Goal: Transaction & Acquisition: Purchase product/service

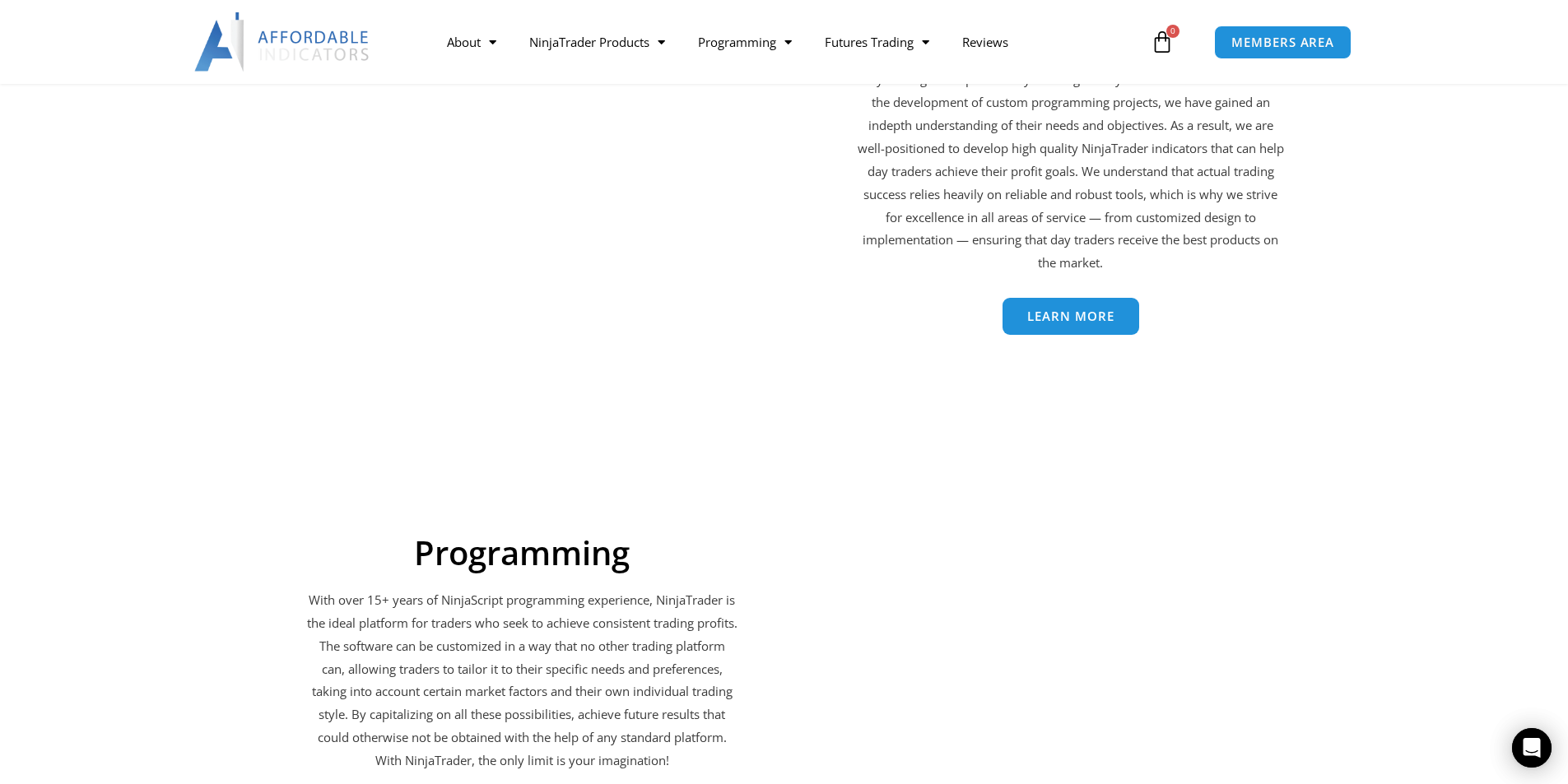
scroll to position [3044, 0]
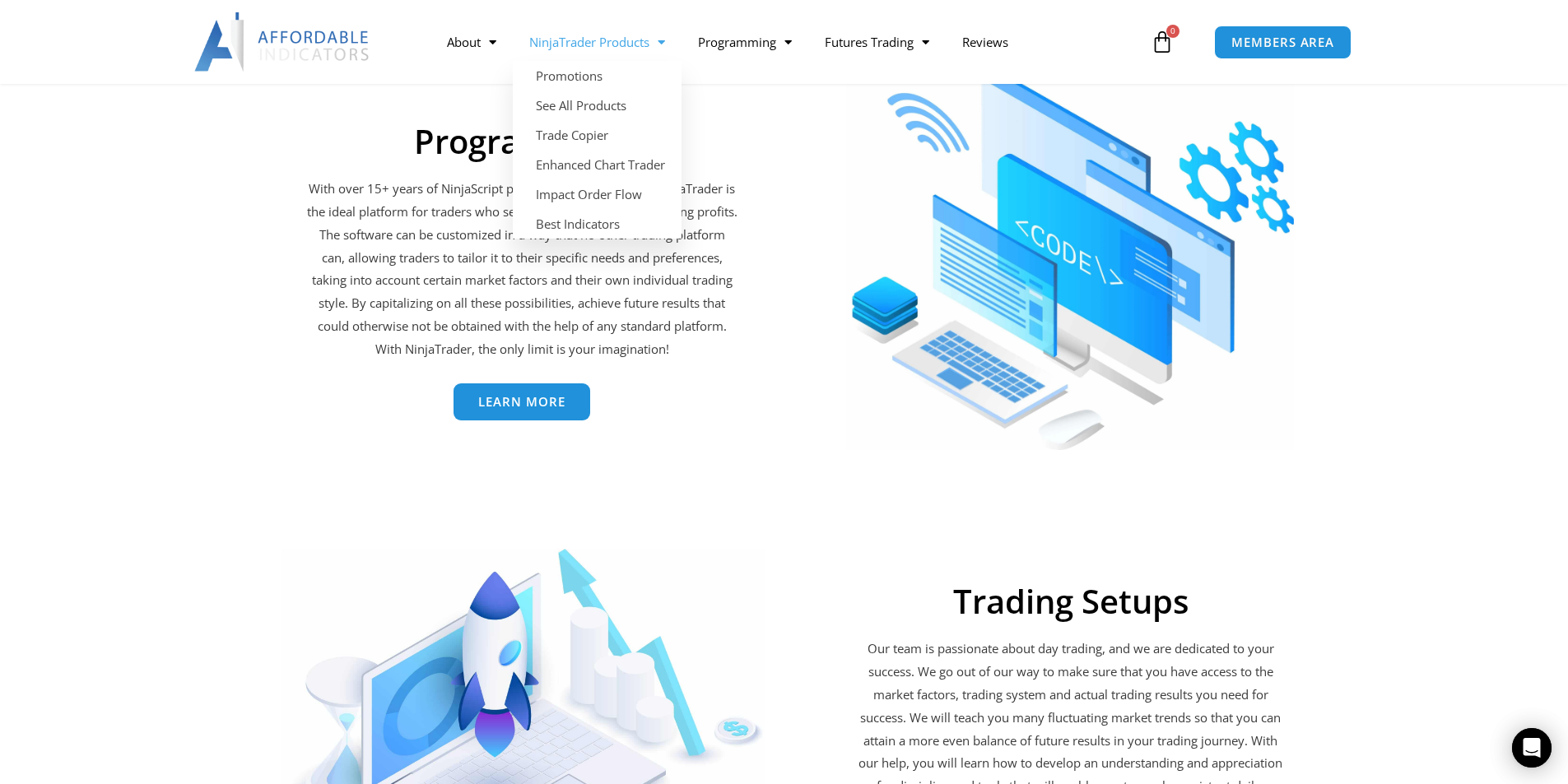
click at [618, 40] on link "NinjaTrader Products" at bounding box center [597, 41] width 169 height 37
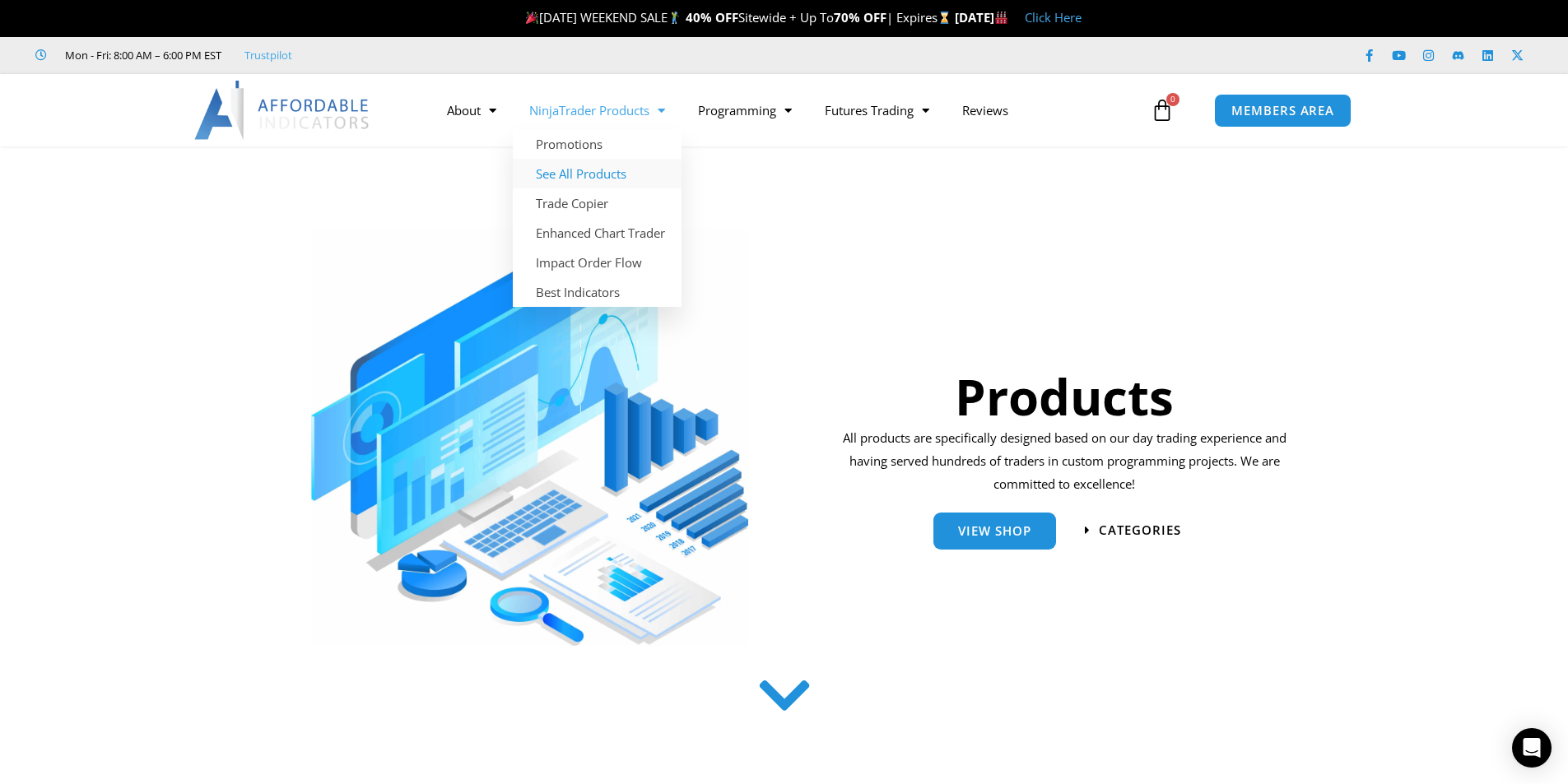
click at [611, 181] on link "See All Products" at bounding box center [597, 174] width 169 height 29
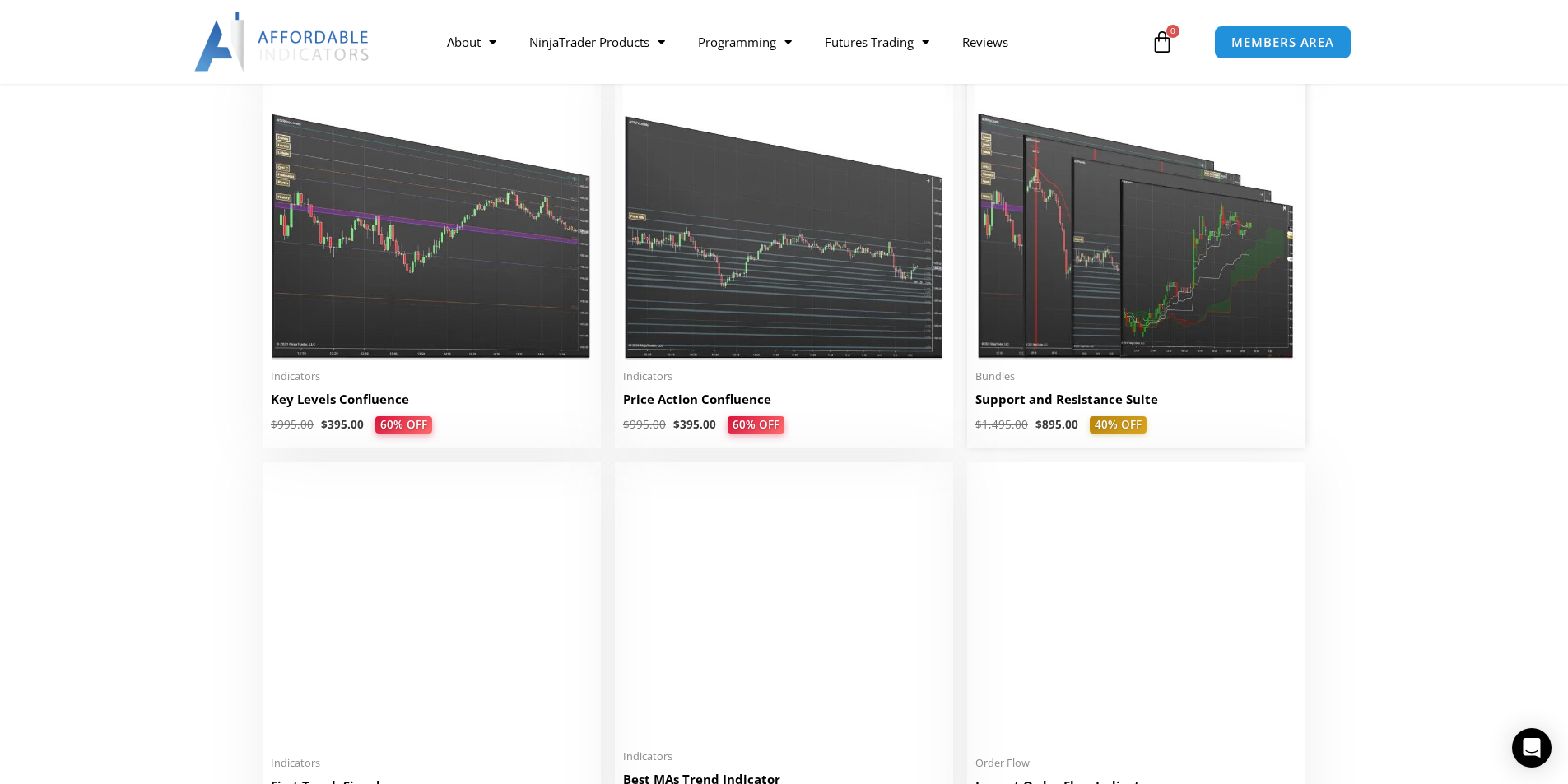
scroll to position [2221, 0]
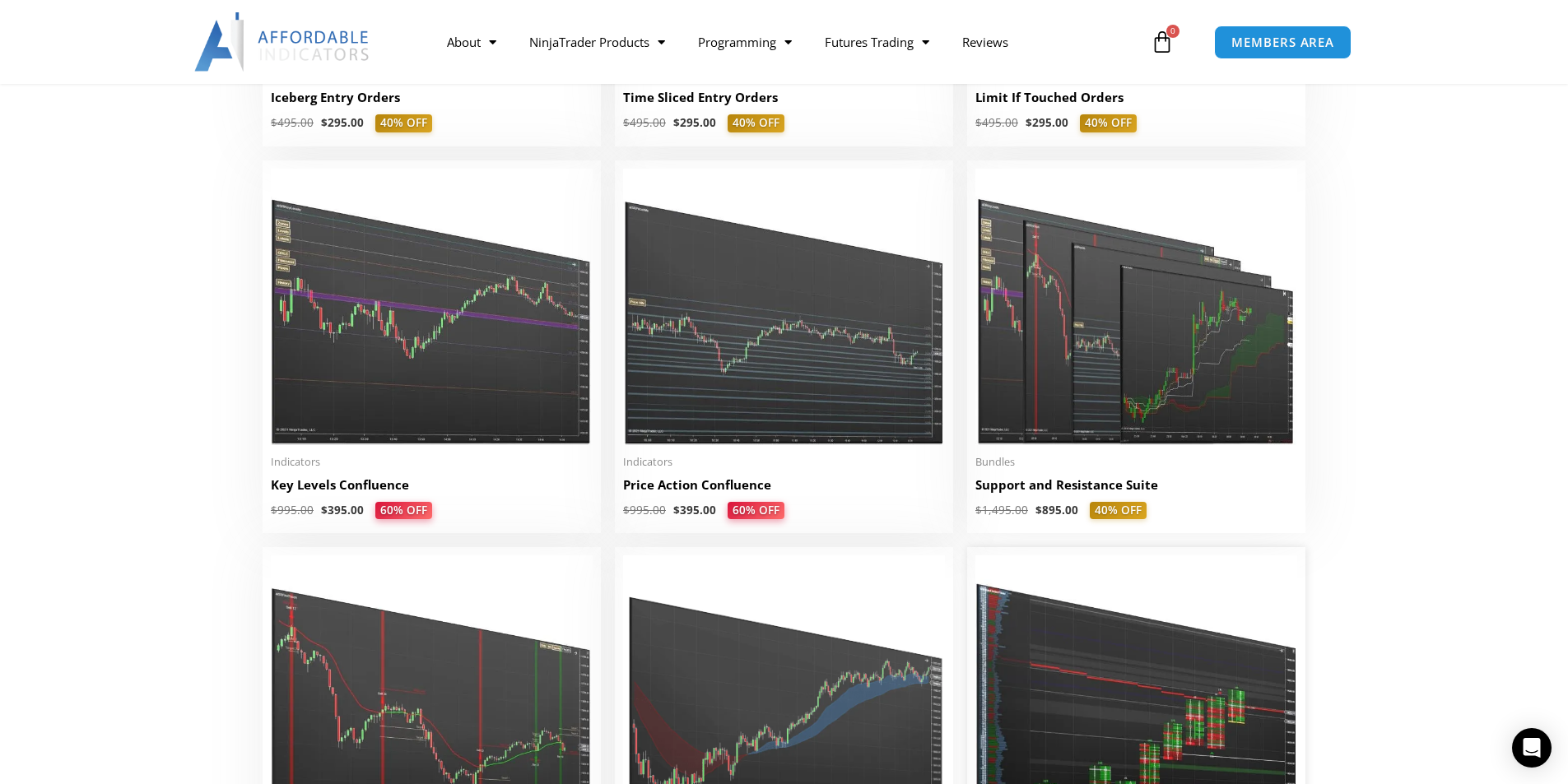
click at [1096, 713] on img at bounding box center [1136, 694] width 322 height 276
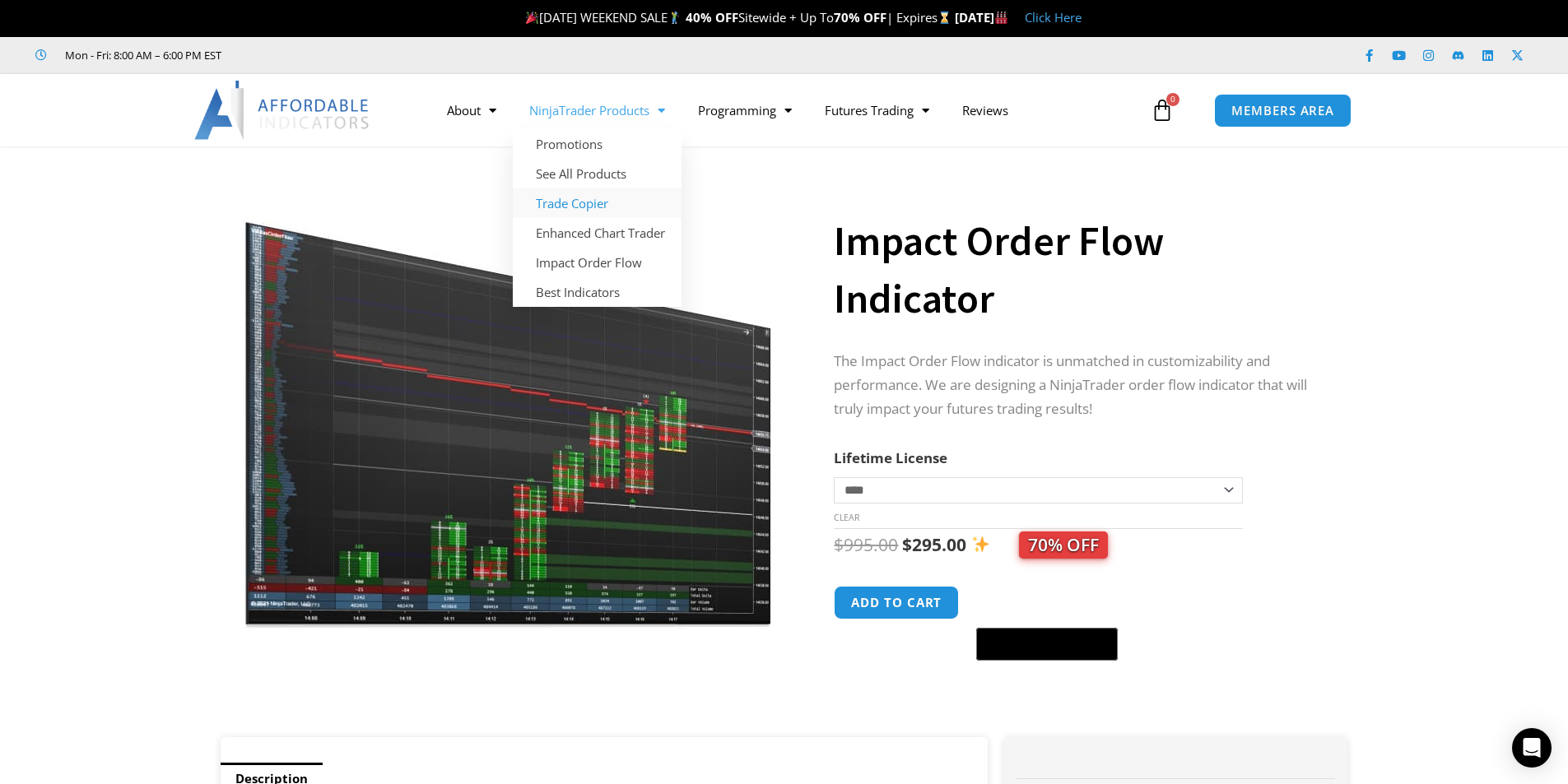
click at [598, 203] on link "Trade Copier" at bounding box center [597, 203] width 169 height 29
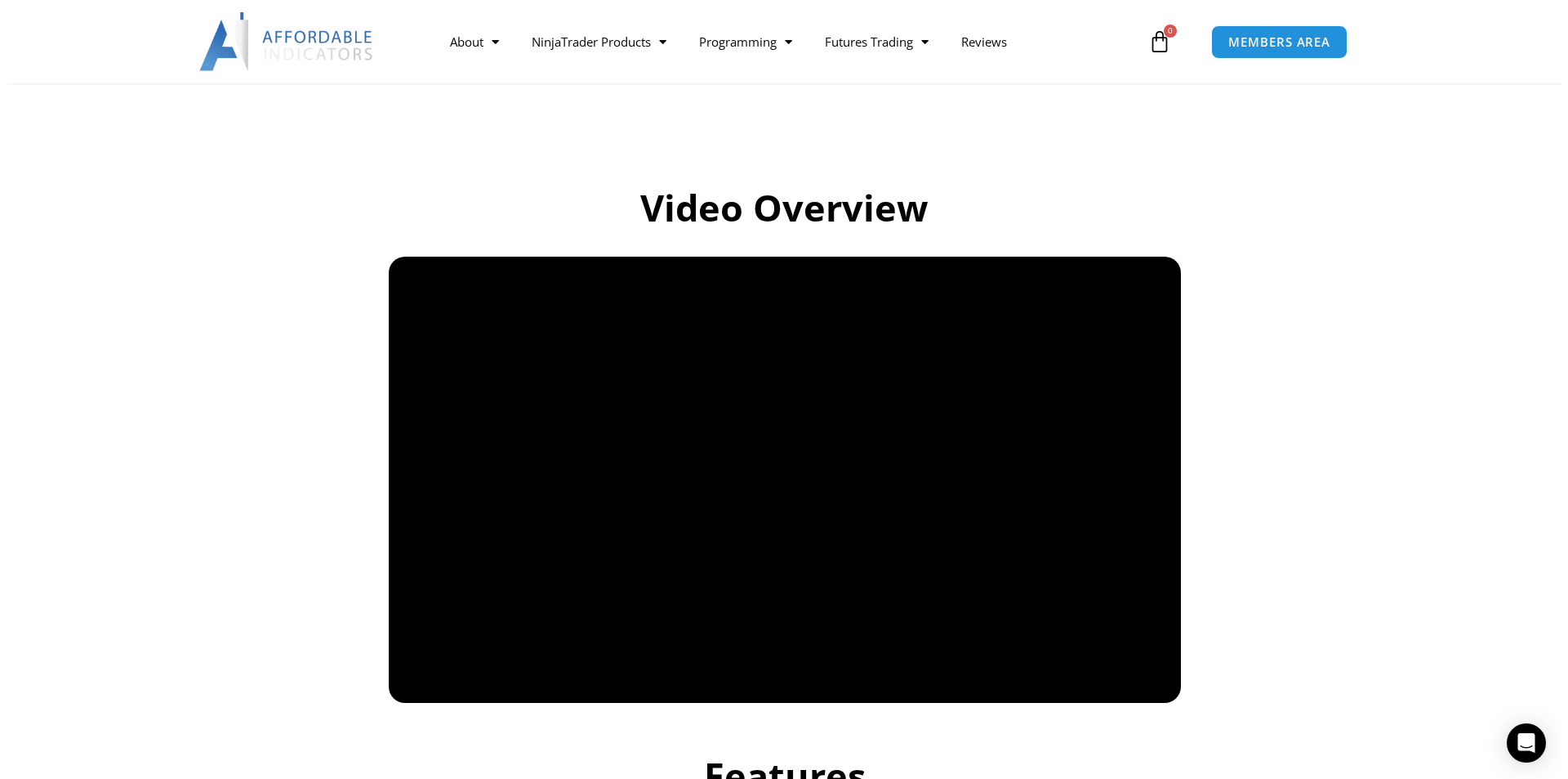
scroll to position [1144, 0]
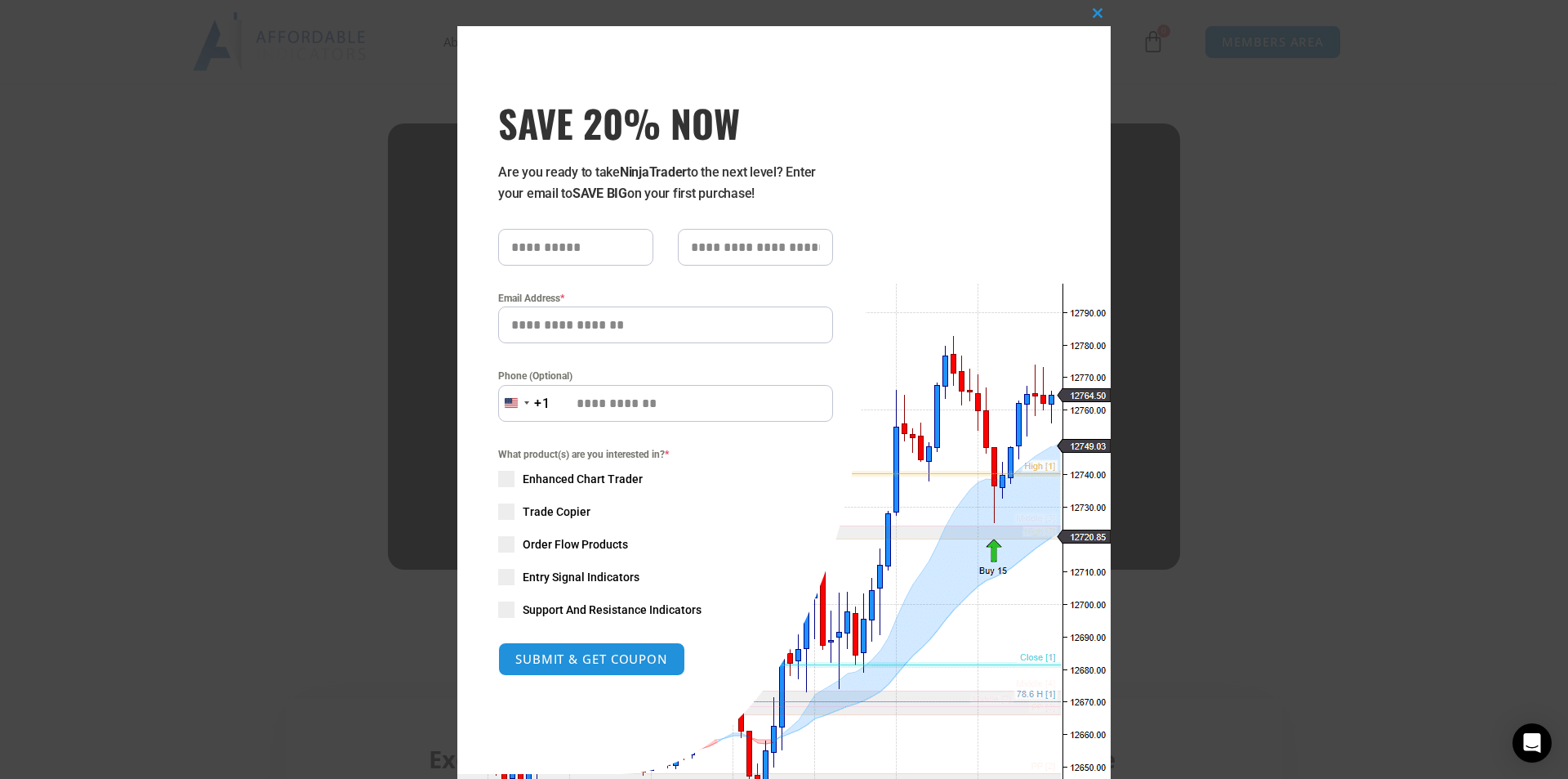
click at [563, 251] on input "text" at bounding box center [575, 247] width 155 height 37
type input "**********"
click at [499, 505] on span at bounding box center [506, 512] width 16 height 16
click at [571, 656] on button "SUBMIT & GET COUPON" at bounding box center [592, 659] width 197 height 35
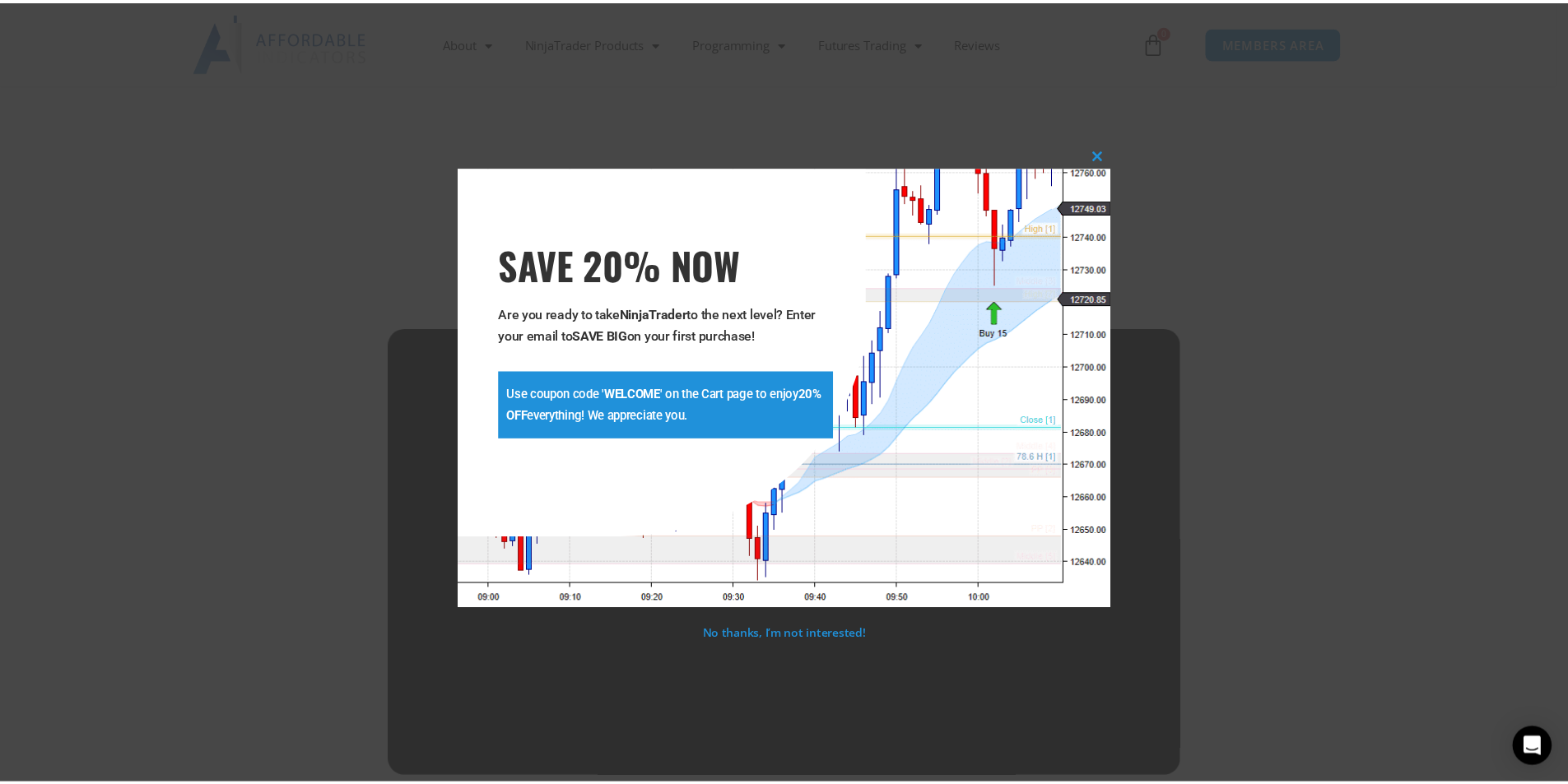
scroll to position [889, 0]
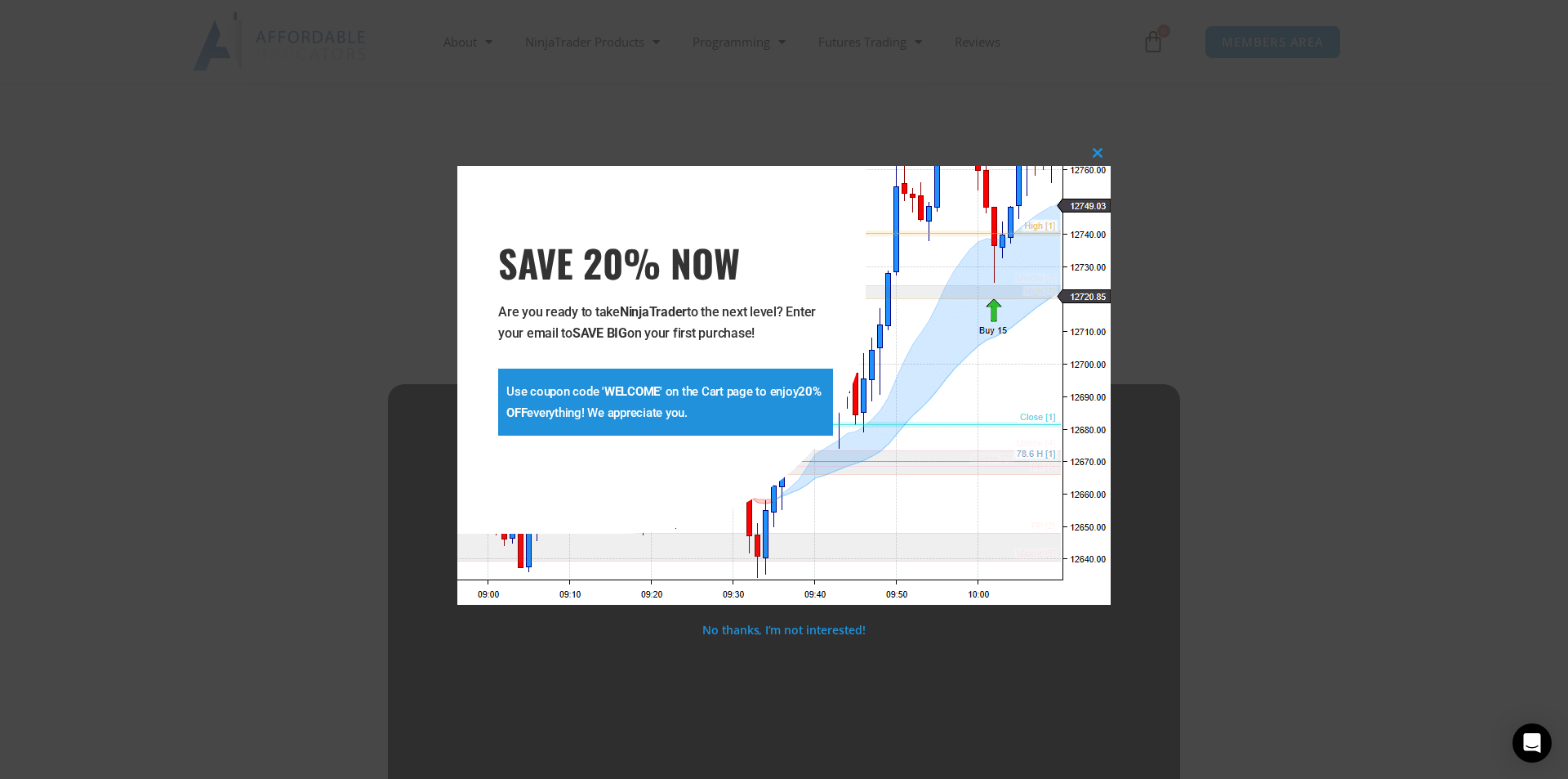
click at [717, 404] on p "Use coupon code ' WELCOME ' on the Cart page to enjoy 20% OFF everything! We ap…" at bounding box center [665, 402] width 318 height 43
click at [1093, 153] on span at bounding box center [1098, 153] width 26 height 10
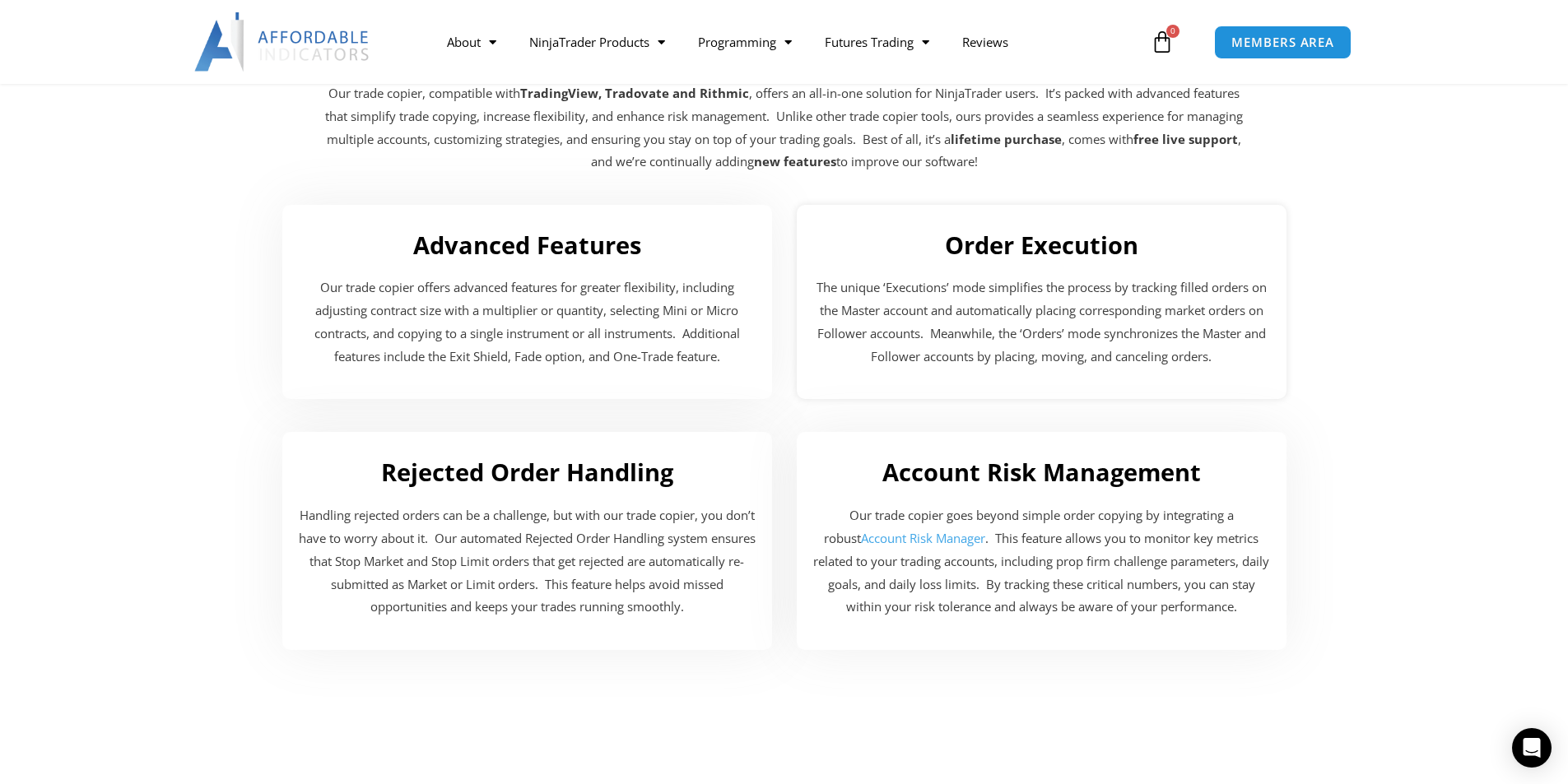
scroll to position [2879, 0]
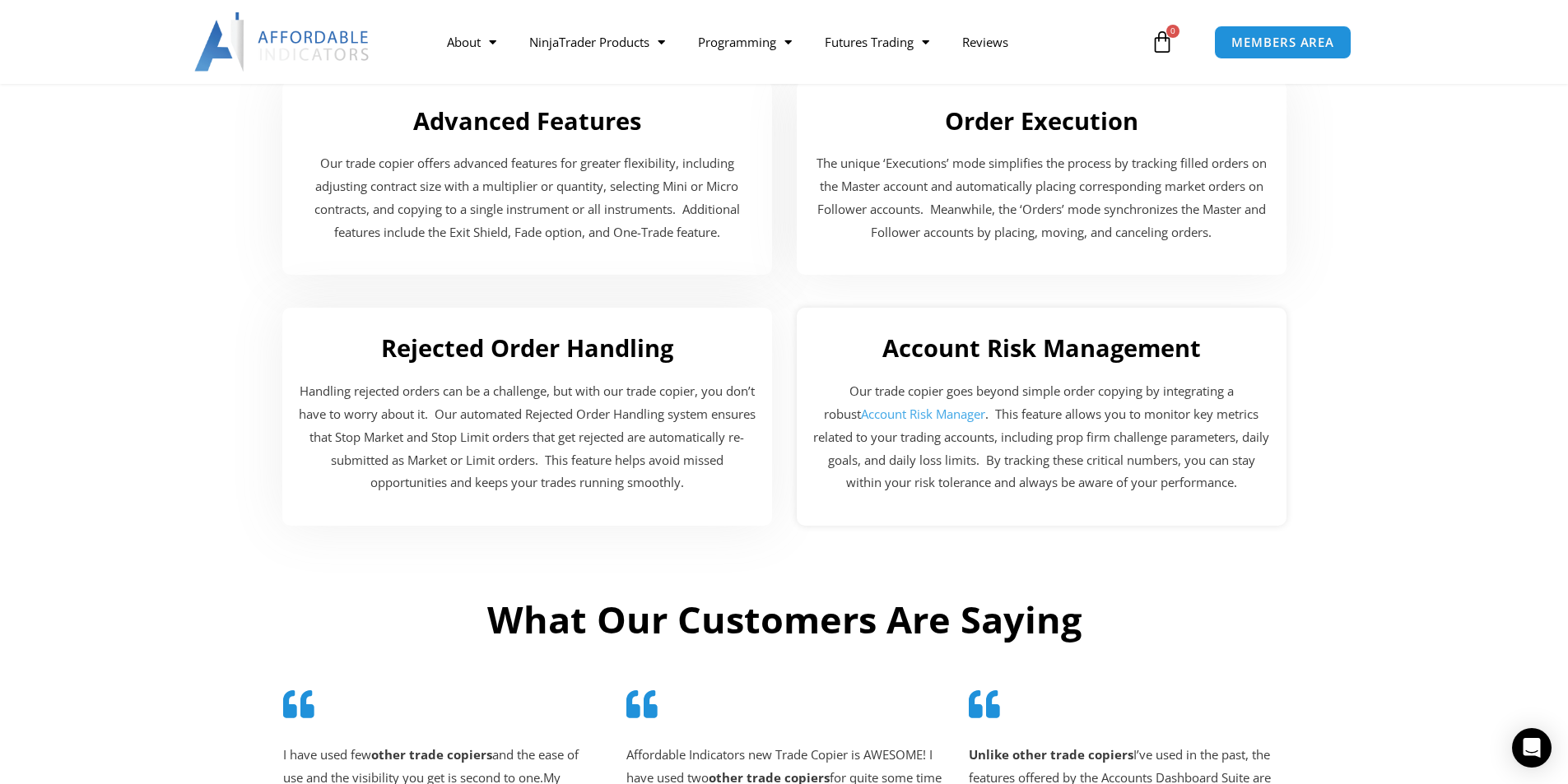
click at [923, 409] on link "Account Risk Manager" at bounding box center [923, 414] width 124 height 16
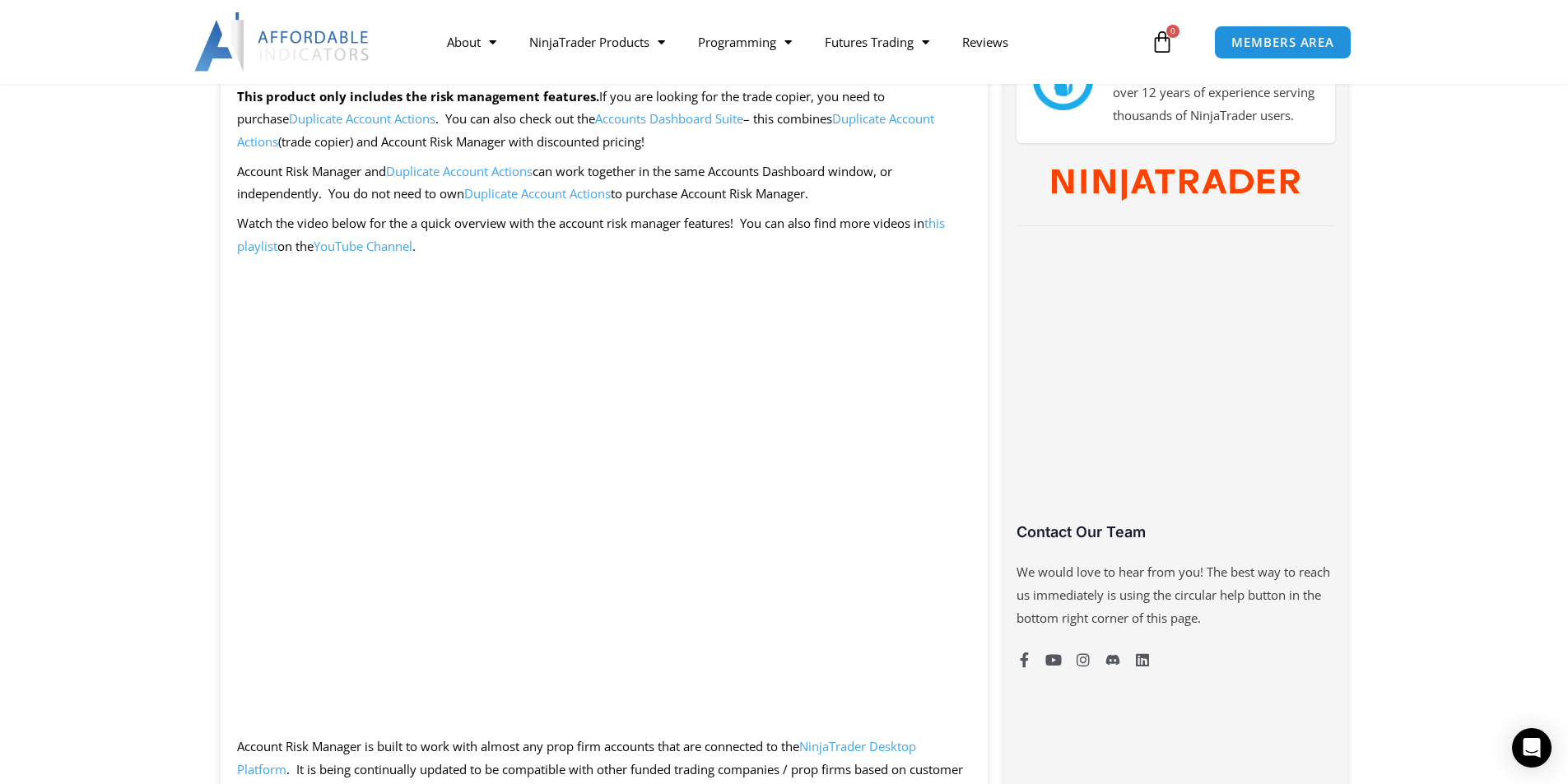
scroll to position [576, 0]
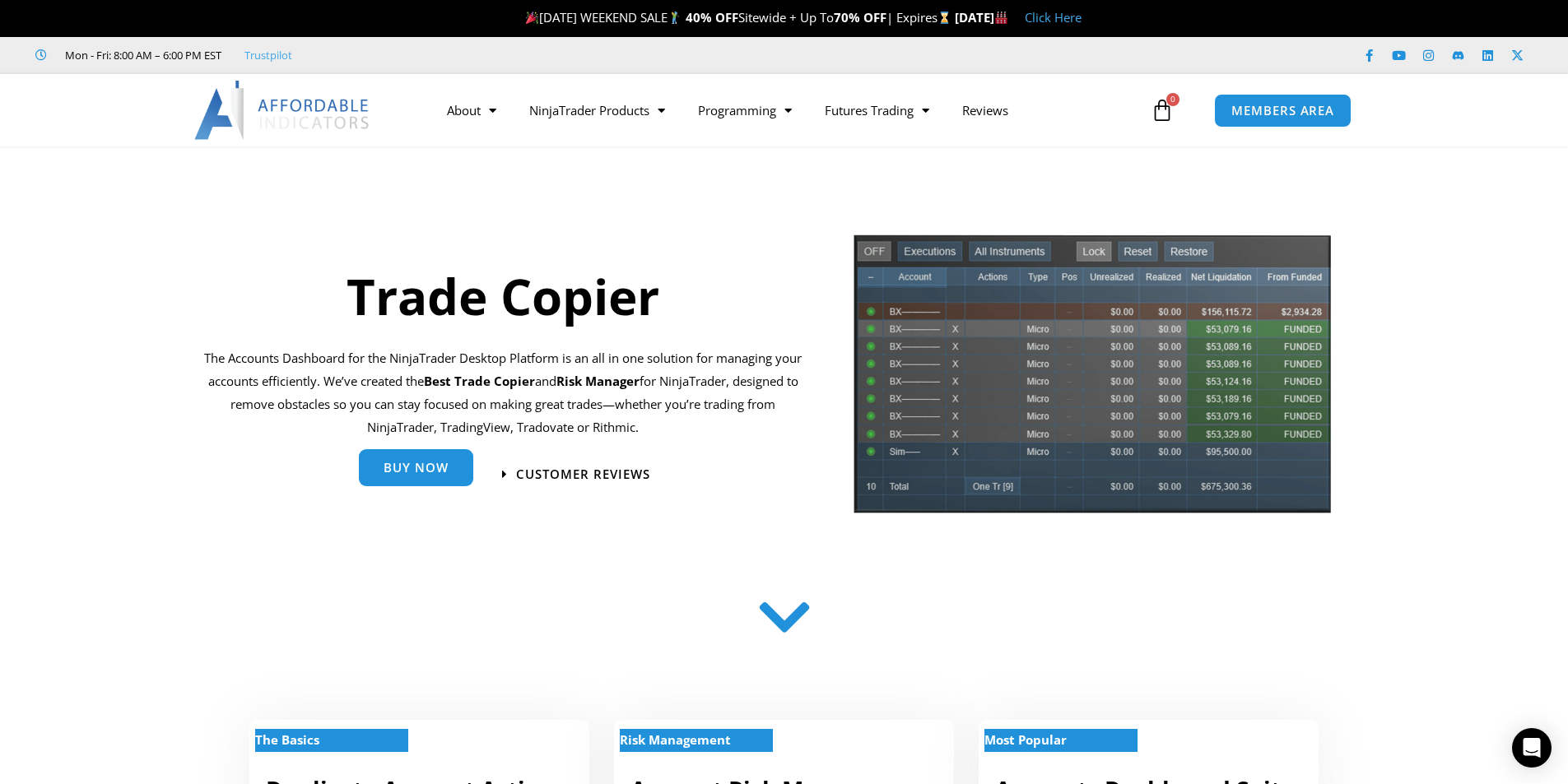
click at [434, 467] on span "Buy Now" at bounding box center [416, 468] width 65 height 13
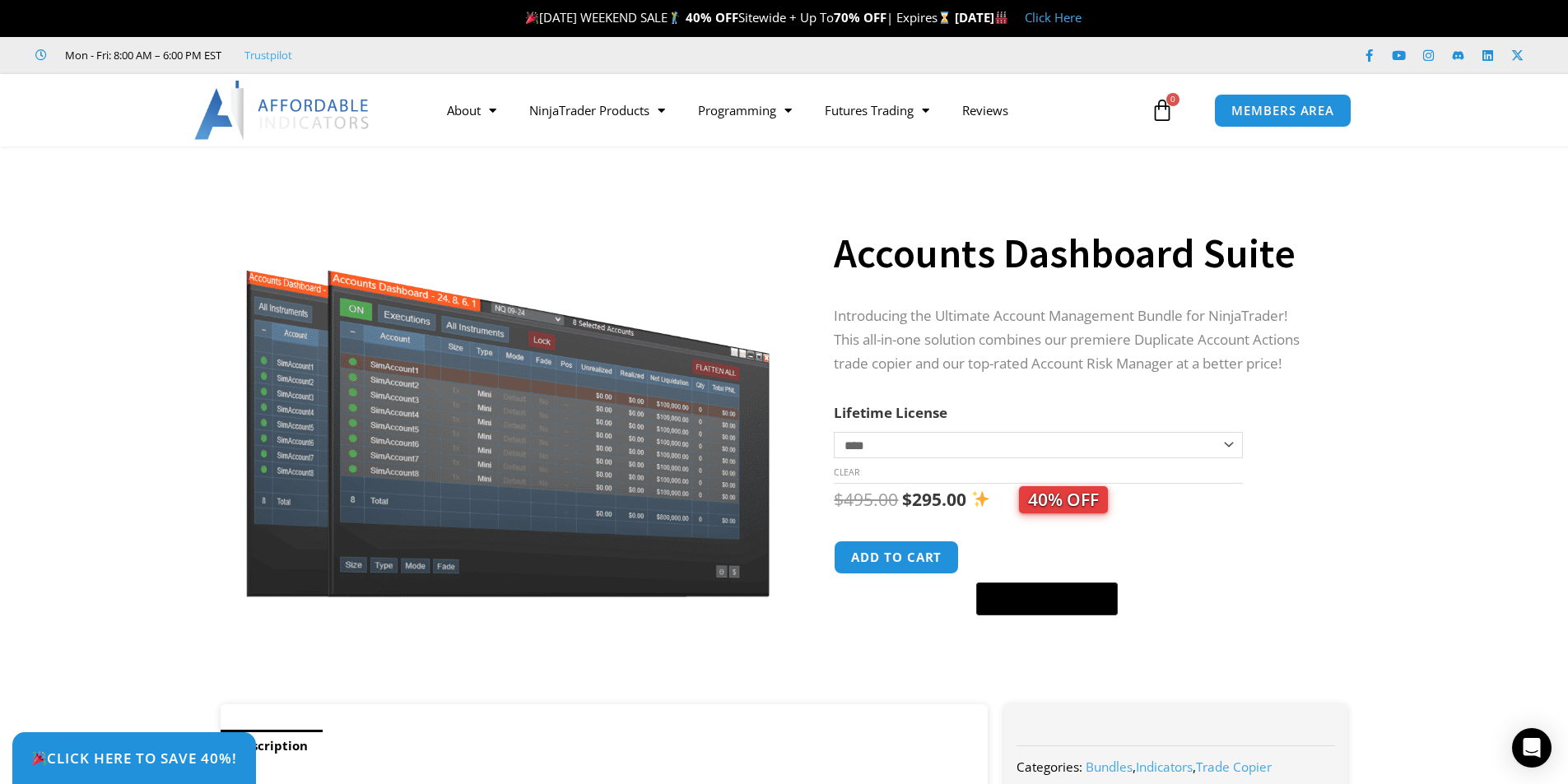
click at [1006, 453] on select "**********" at bounding box center [1038, 445] width 409 height 26
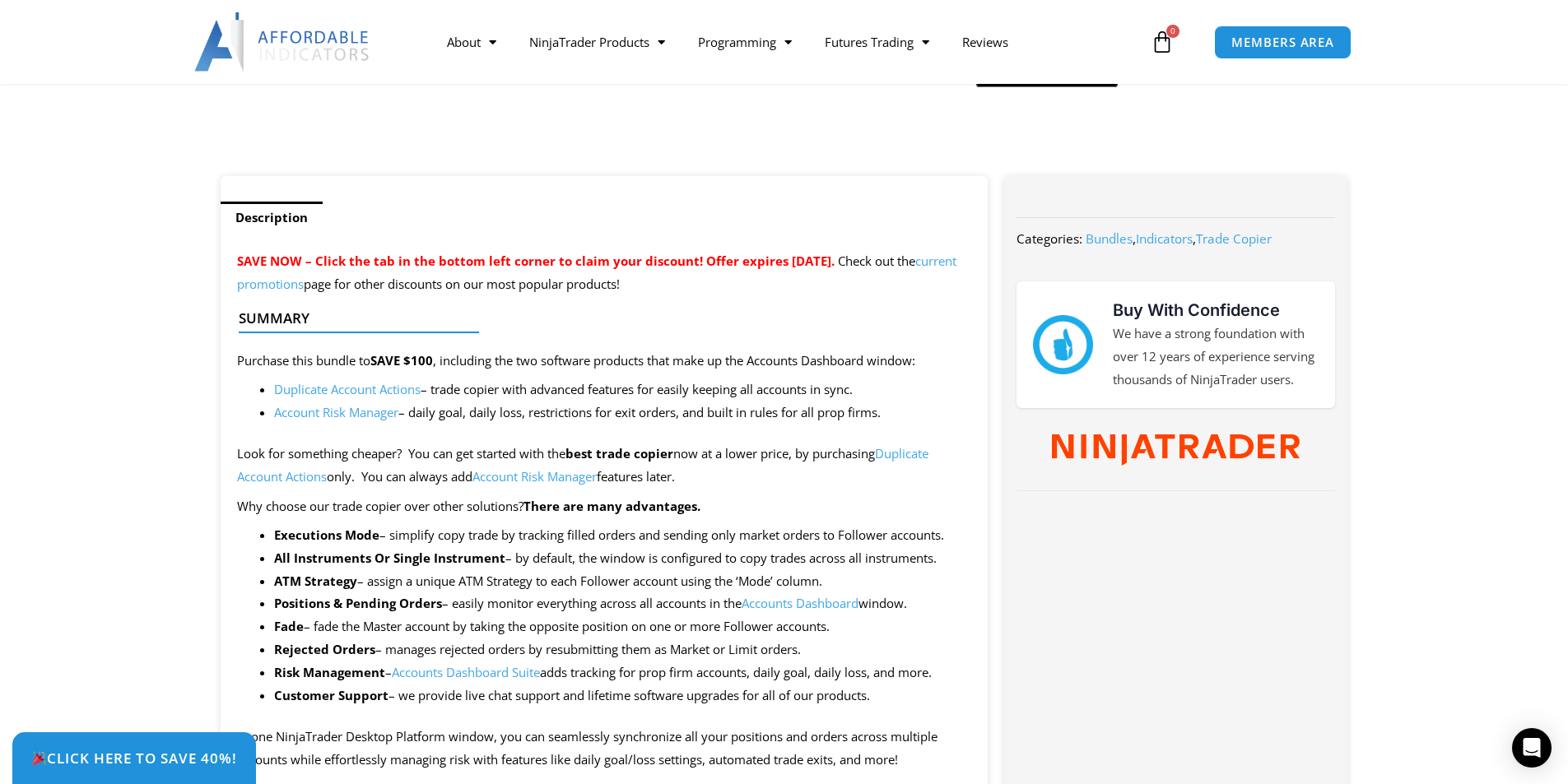
scroll to position [822, 0]
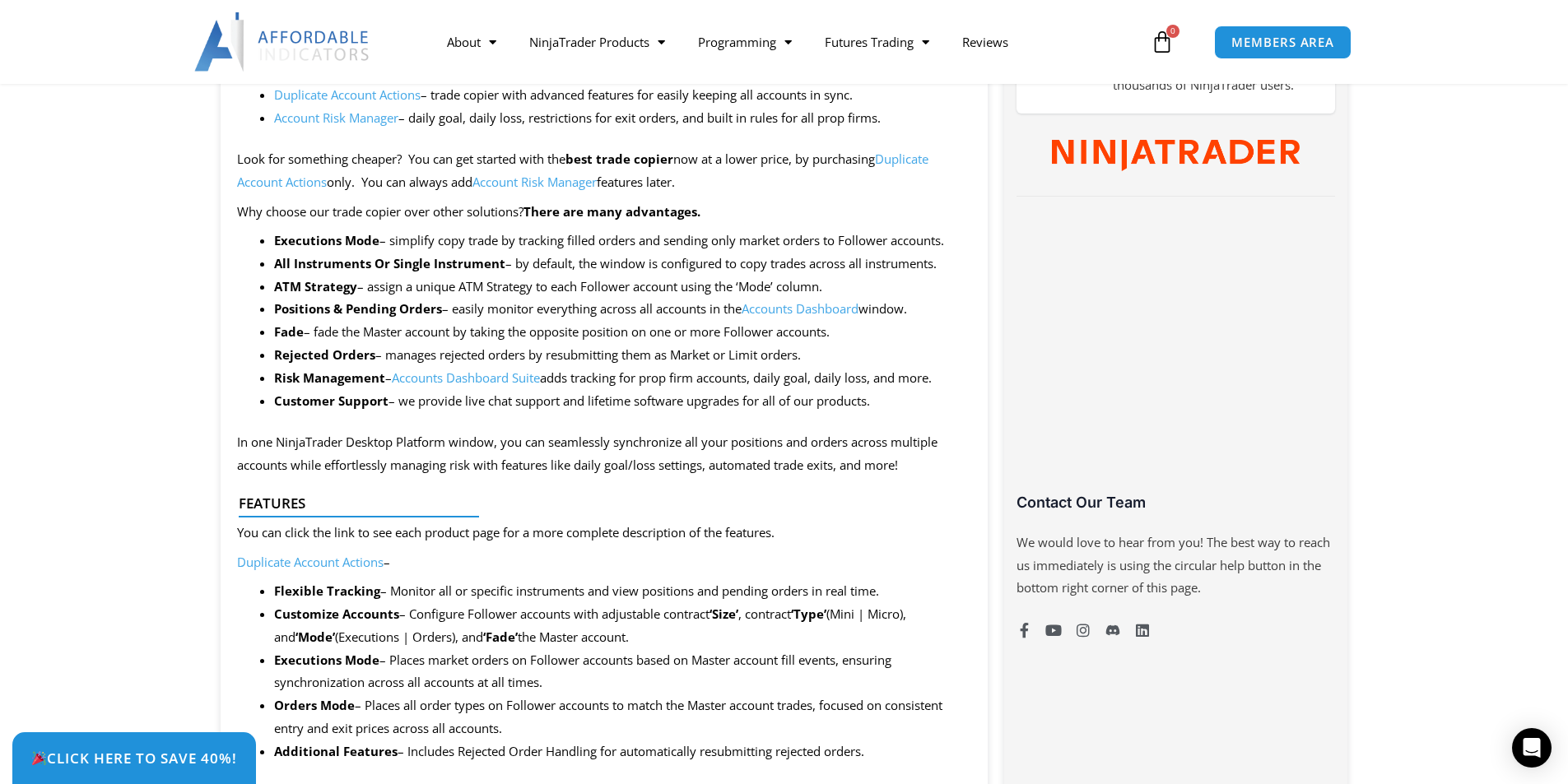
click at [481, 380] on link "Accounts Dashboard Suite" at bounding box center [466, 377] width 148 height 16
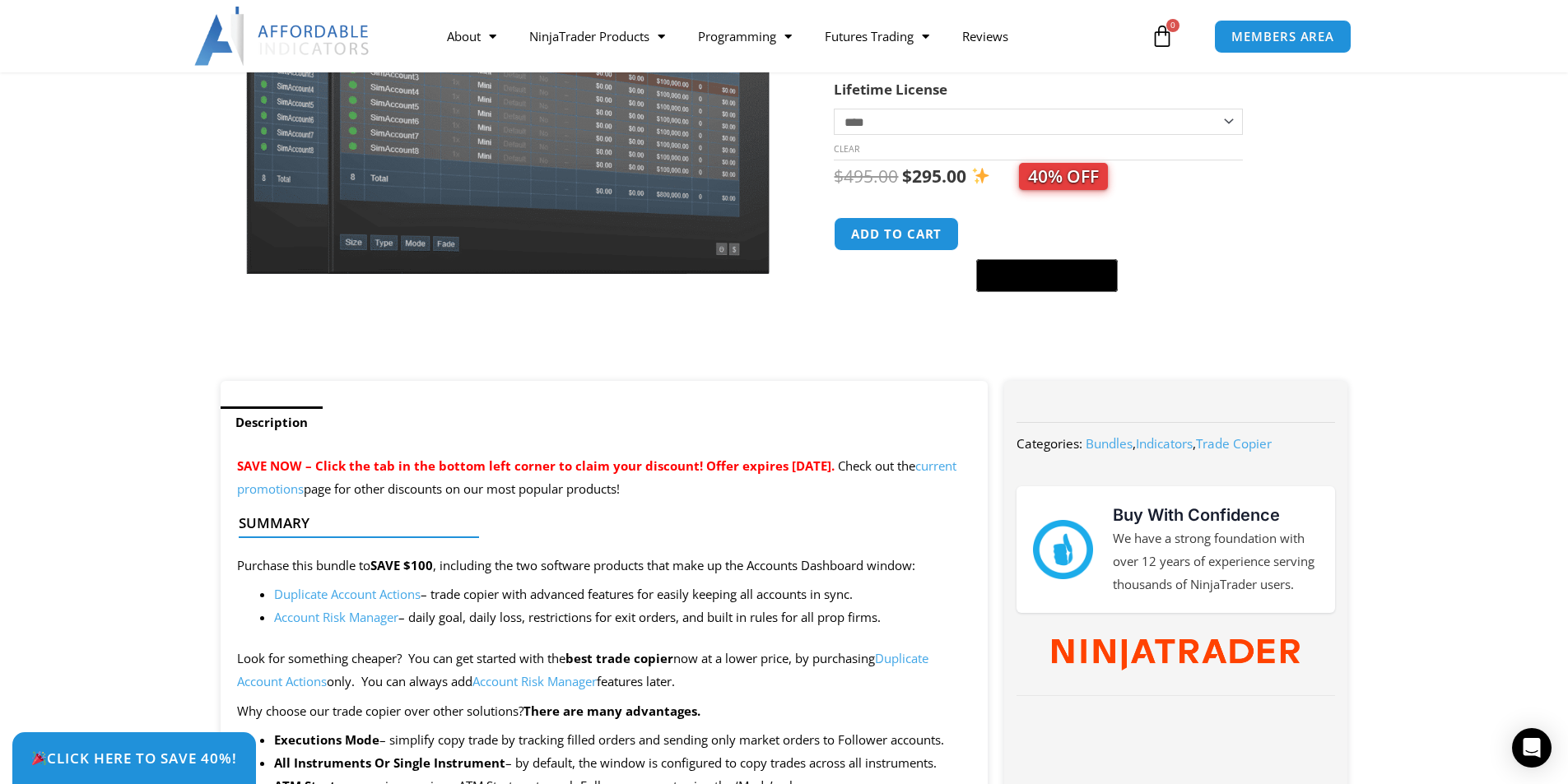
scroll to position [82, 0]
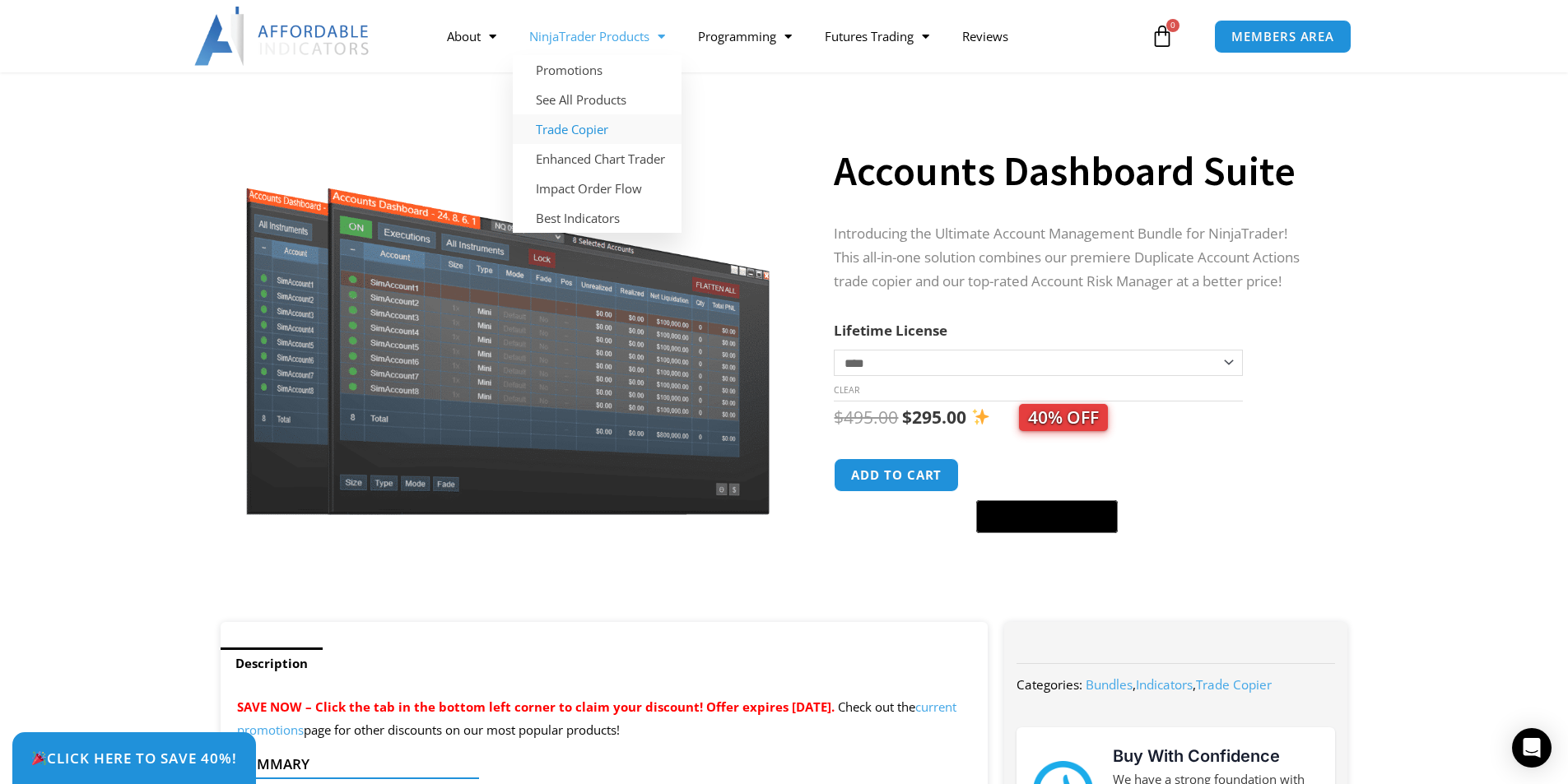
click at [550, 129] on link "Trade Copier" at bounding box center [597, 129] width 169 height 29
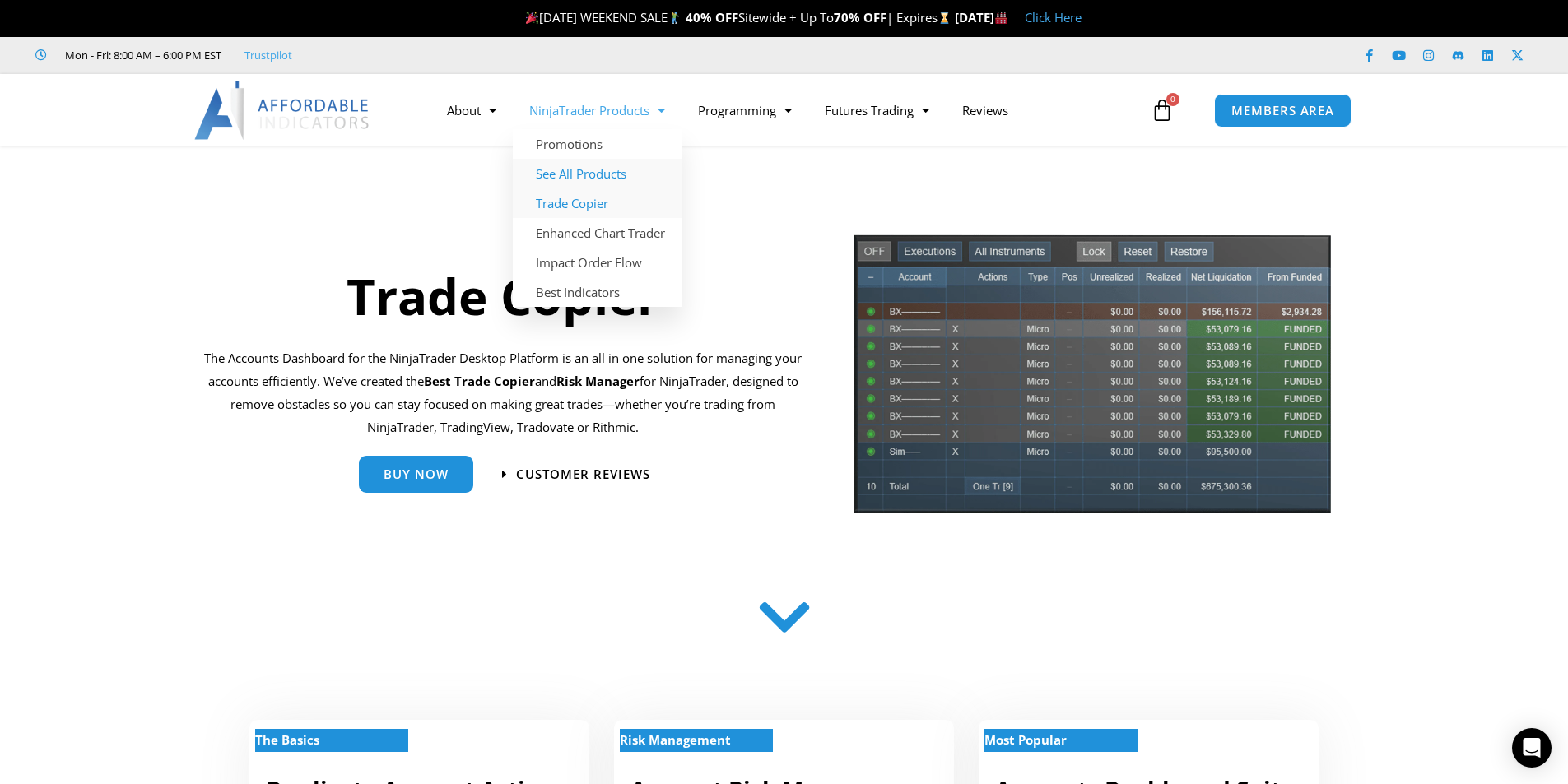
click at [599, 173] on link "See All Products" at bounding box center [597, 174] width 169 height 29
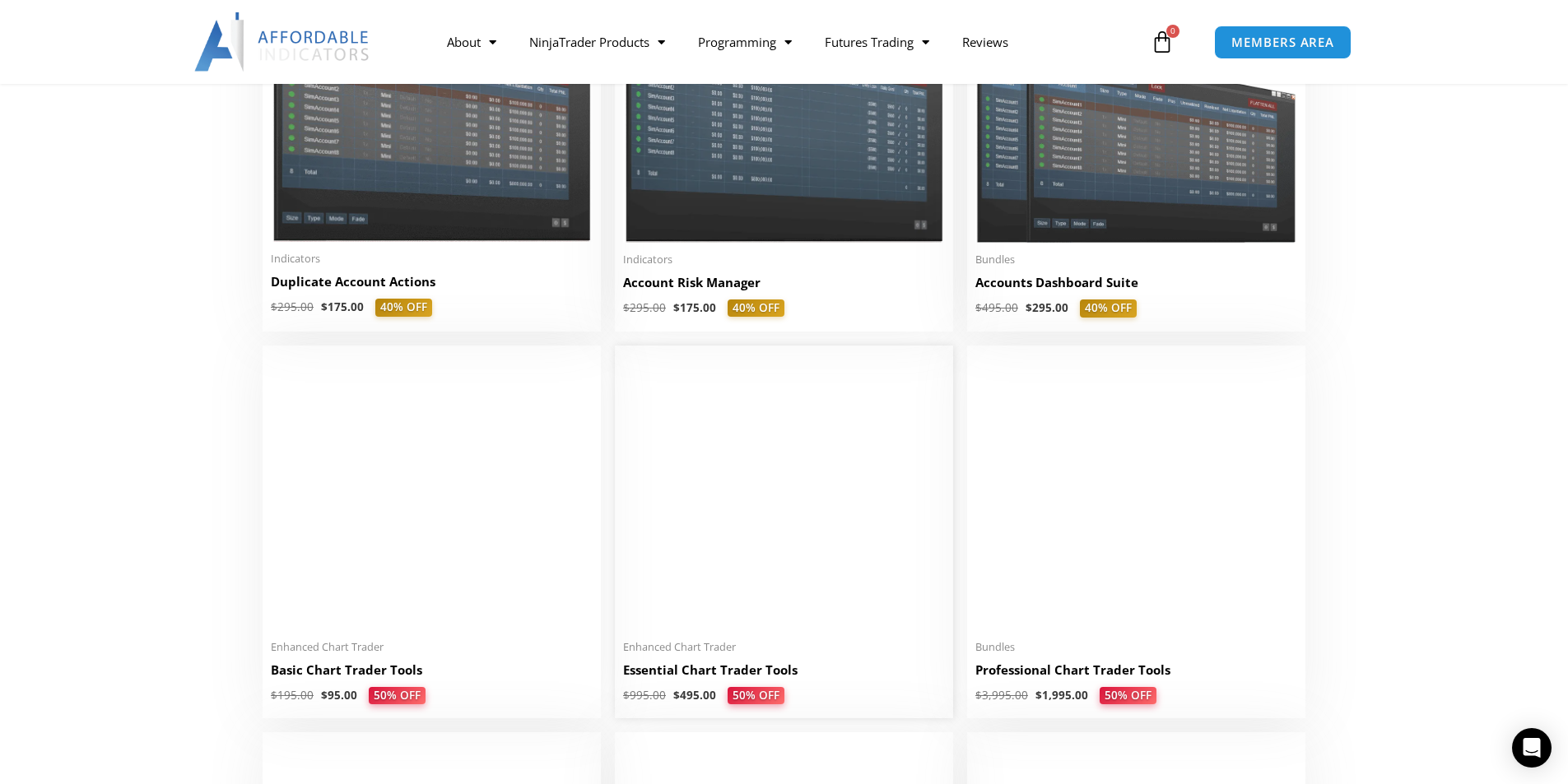
scroll to position [493, 0]
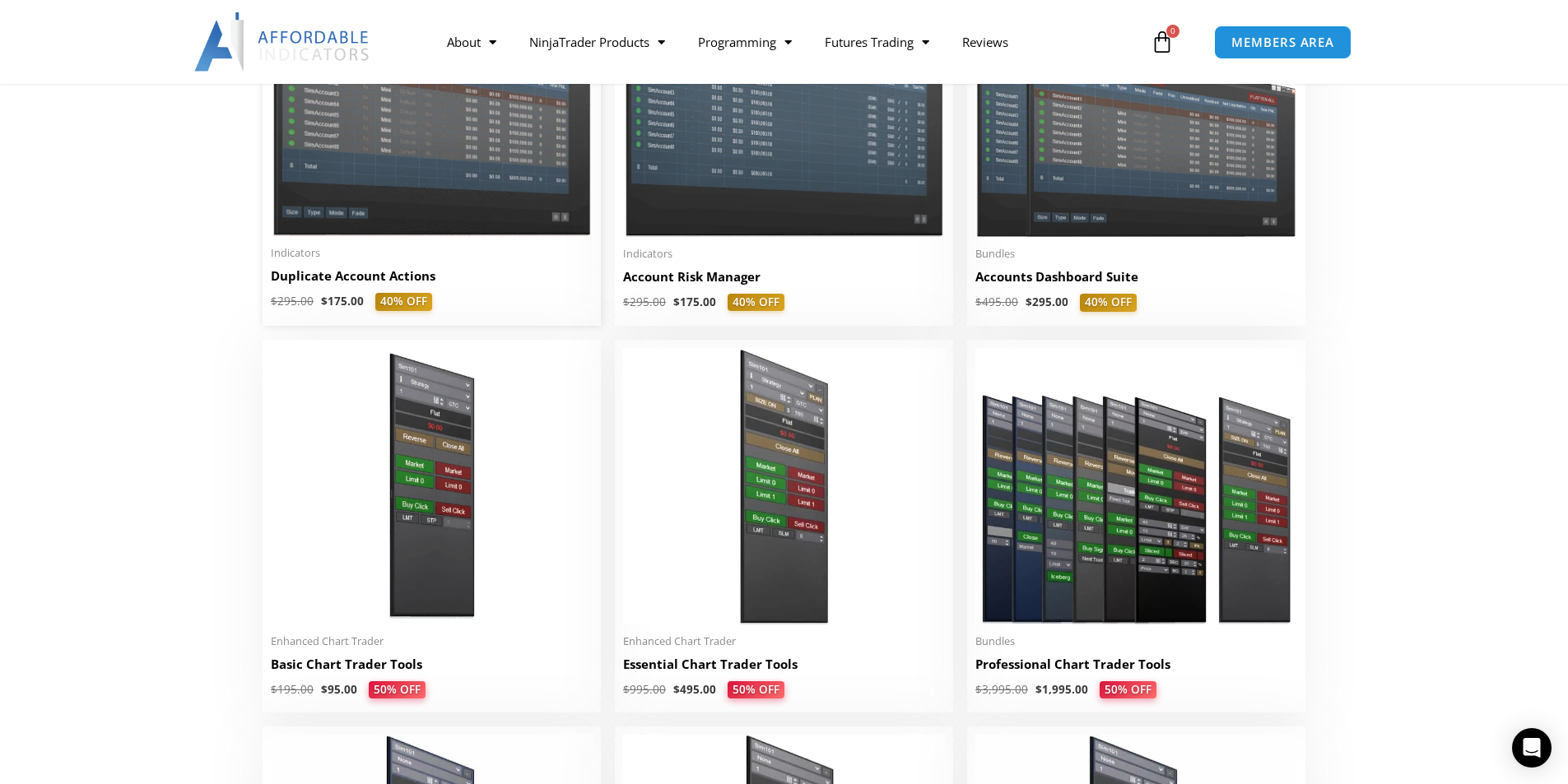
click at [400, 168] on img at bounding box center [432, 108] width 322 height 256
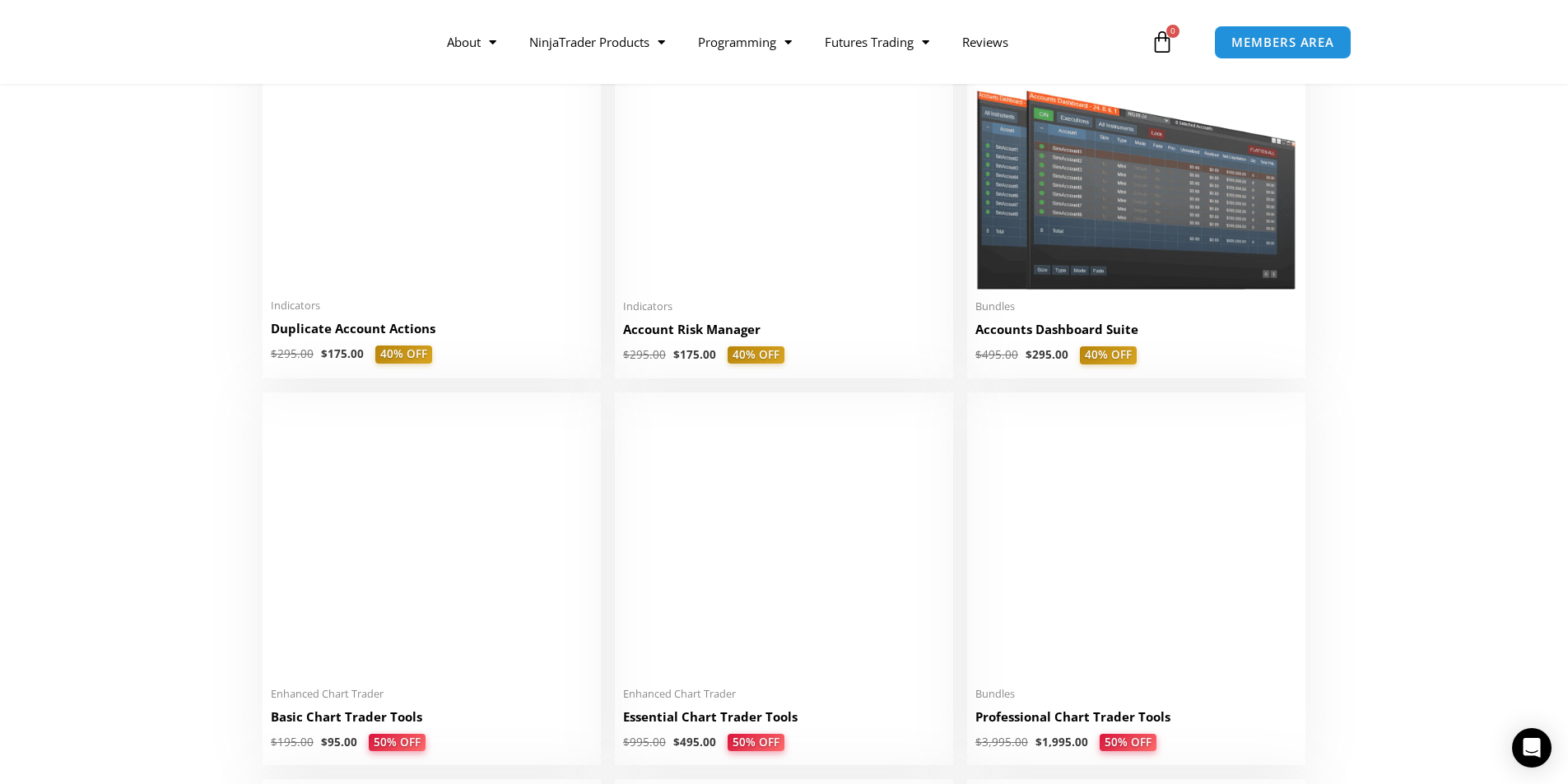
scroll to position [411, 0]
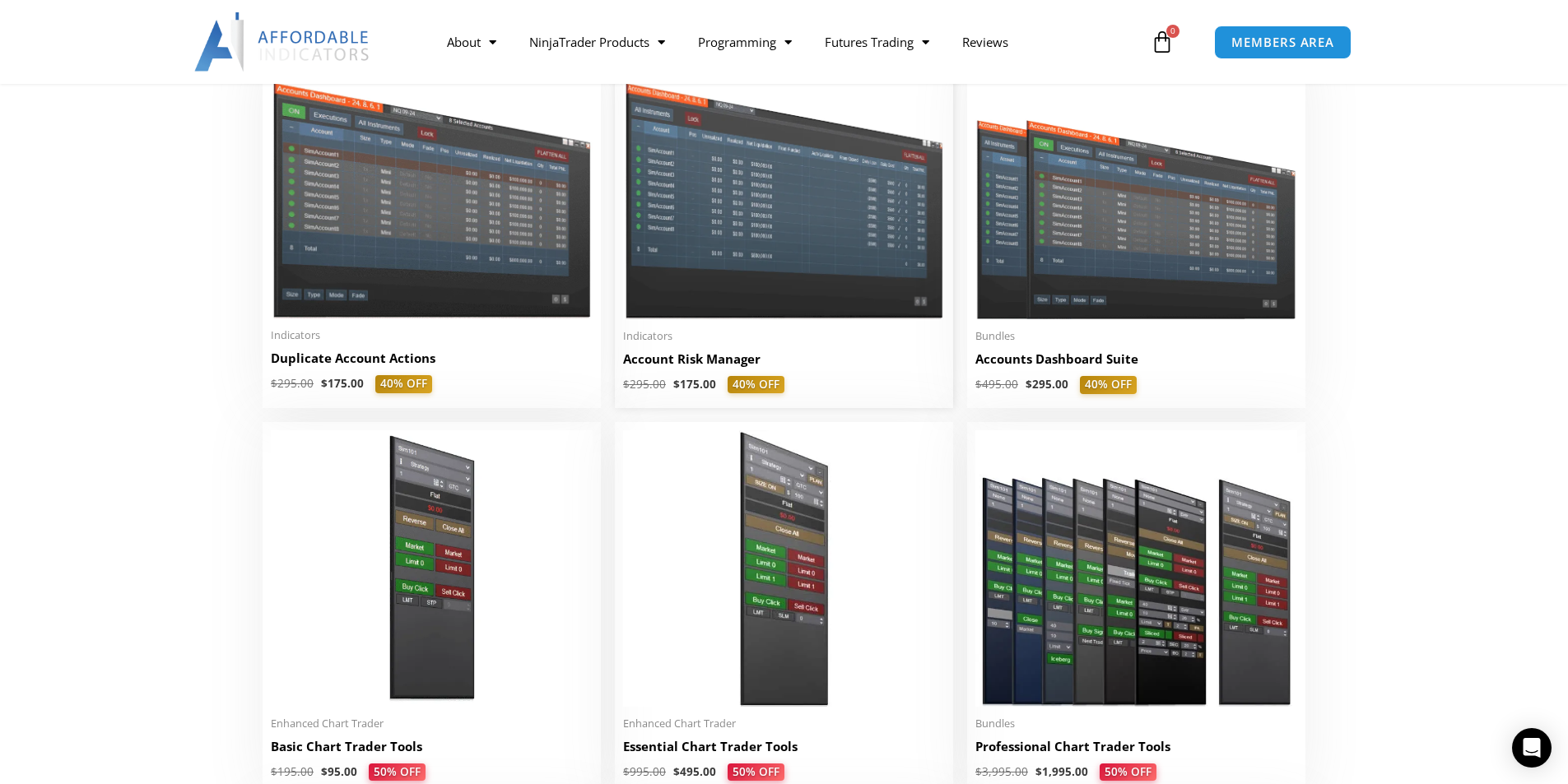
click at [702, 232] on img at bounding box center [784, 190] width 322 height 256
click at [1089, 270] on img at bounding box center [1136, 190] width 322 height 257
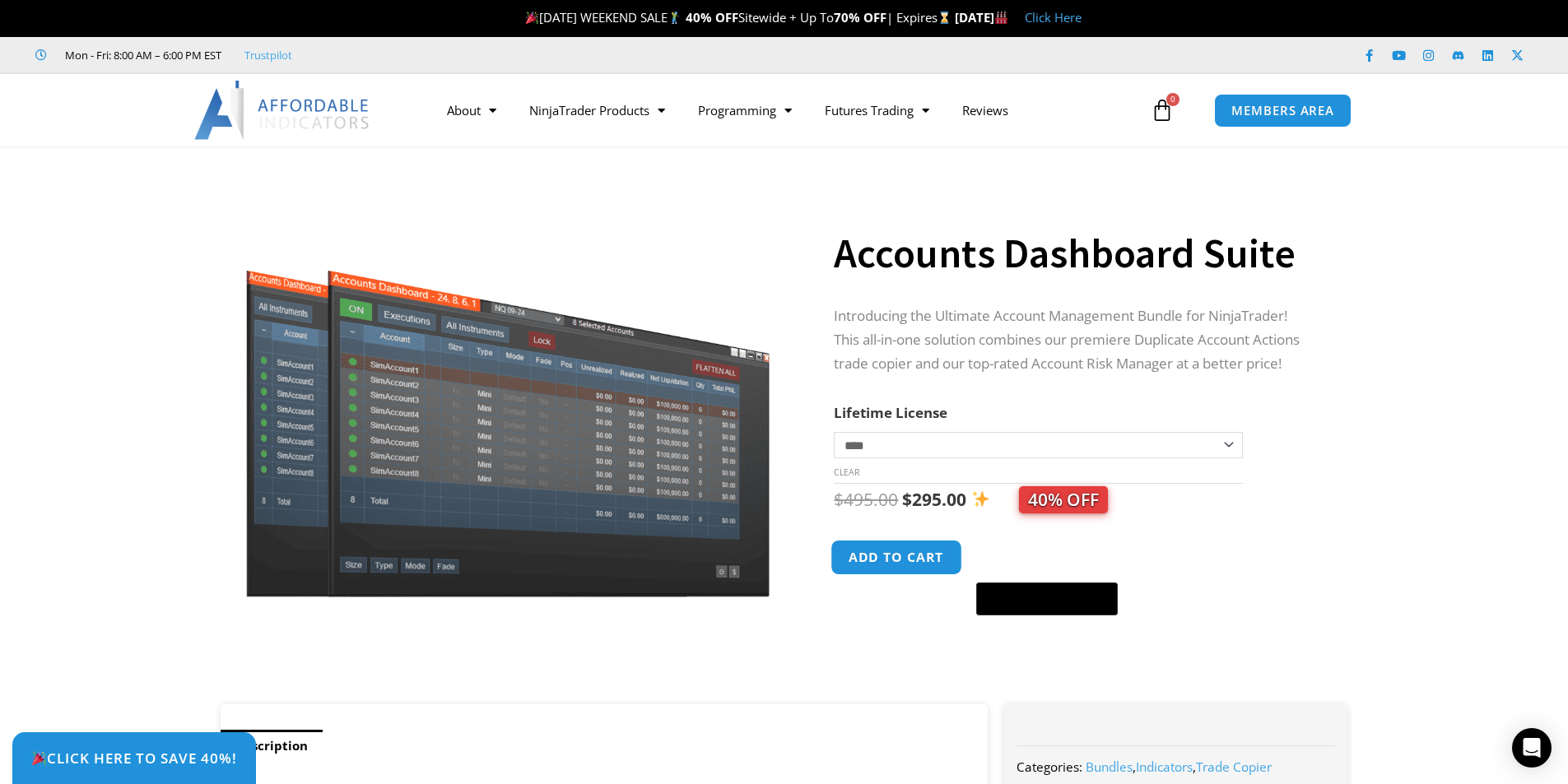
click at [929, 556] on button "Add to cart" at bounding box center [897, 557] width 132 height 36
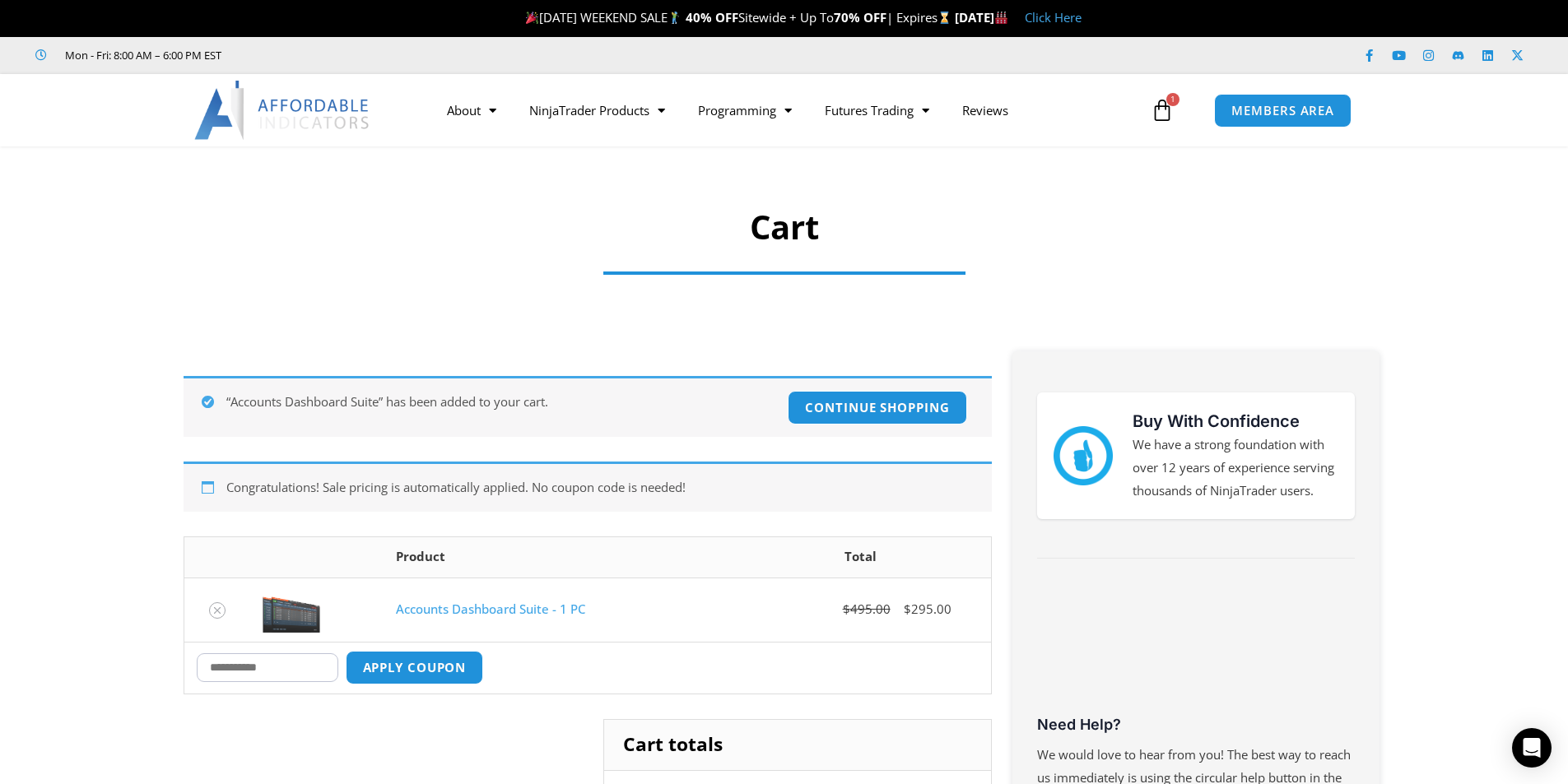
click at [314, 667] on input "Coupon:" at bounding box center [267, 668] width 142 height 29
type input "********"
click at [409, 673] on button "Apply coupon" at bounding box center [414, 667] width 144 height 36
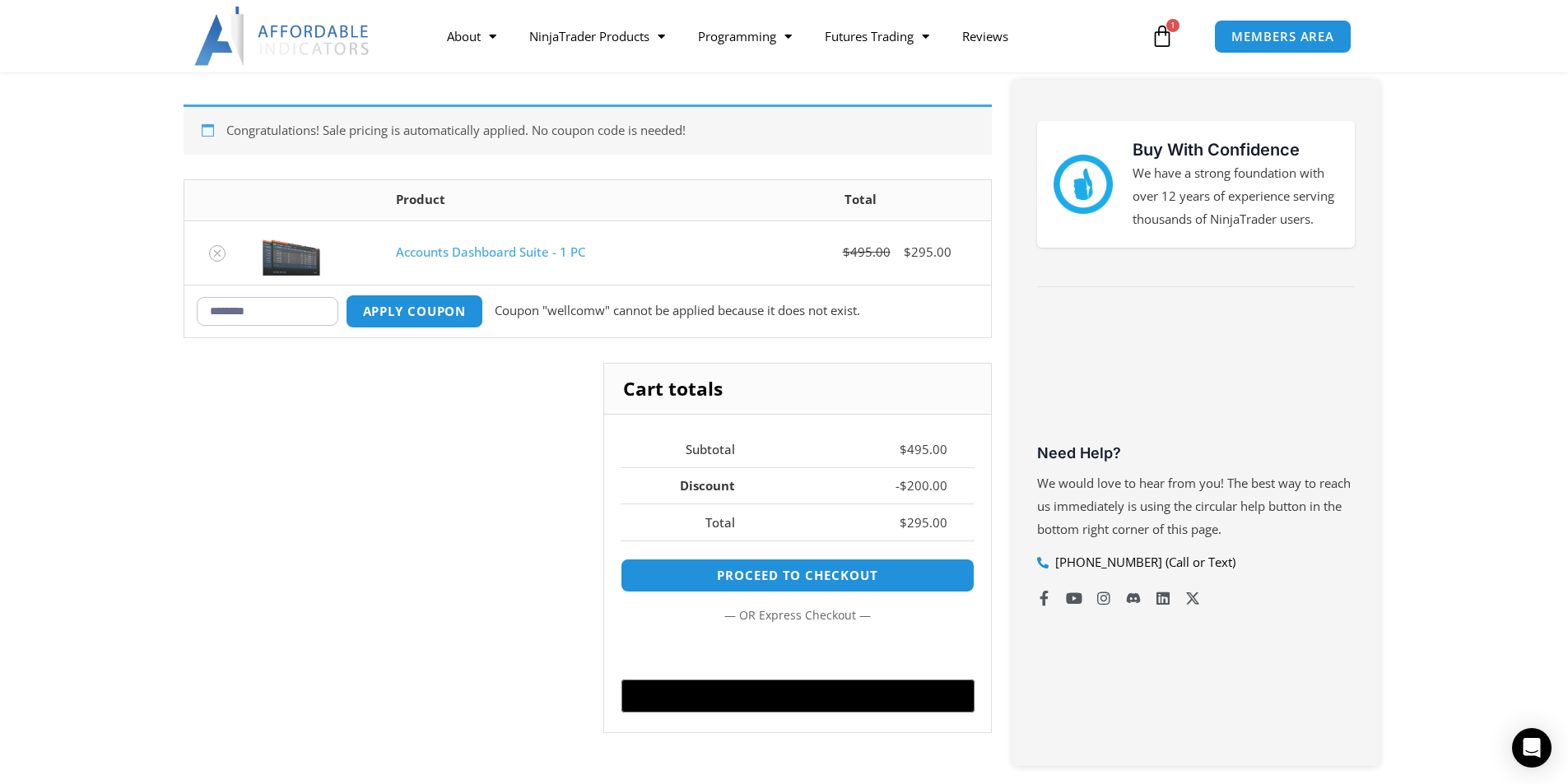
scroll to position [160, 0]
